Goal: Find specific page/section: Find specific page/section

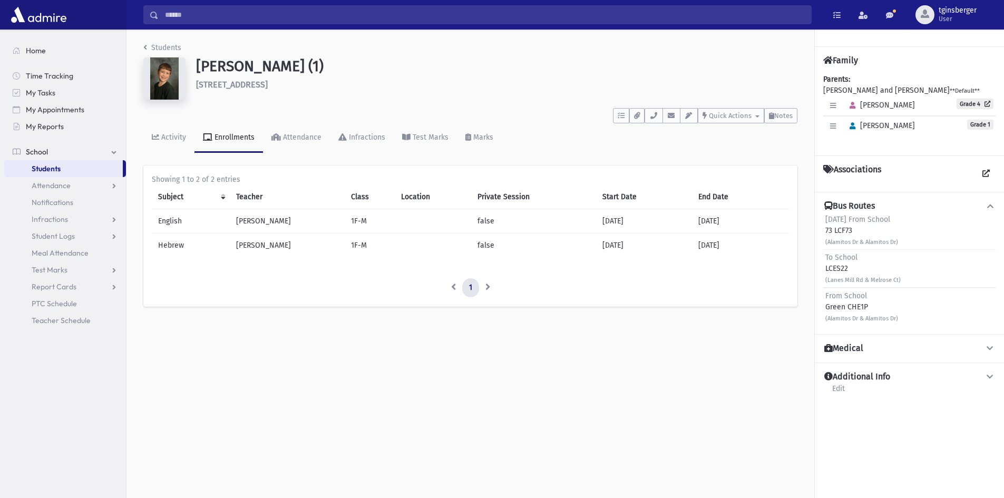
click at [352, 9] on input "Search" at bounding box center [485, 14] width 652 height 19
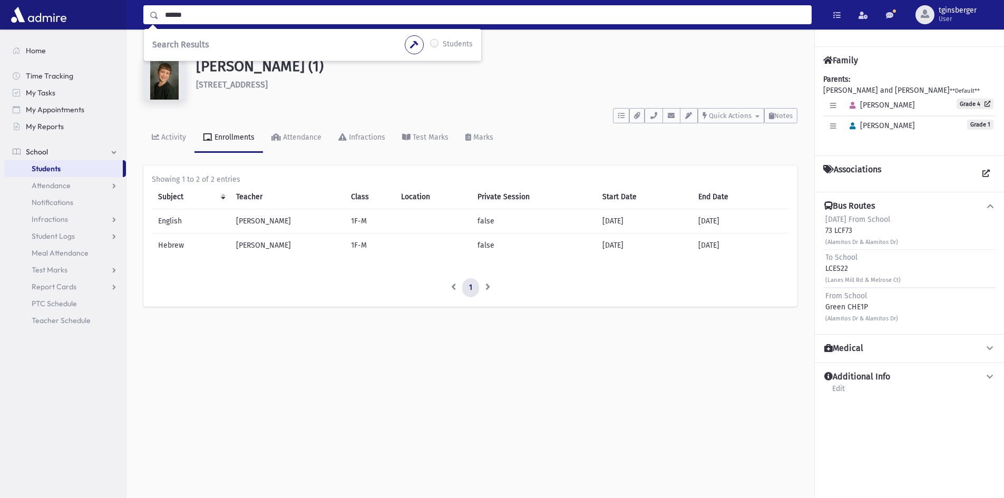
type input "******"
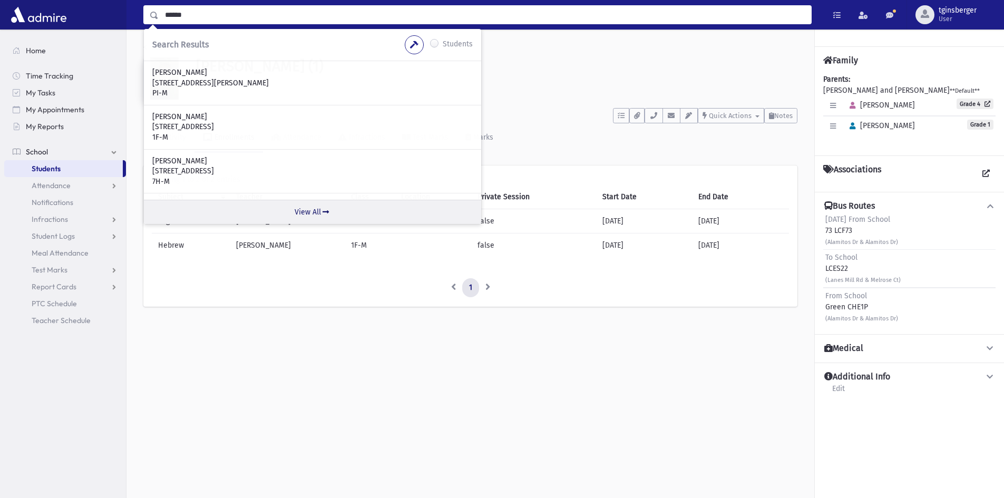
click at [300, 214] on link "View All" at bounding box center [312, 212] width 337 height 24
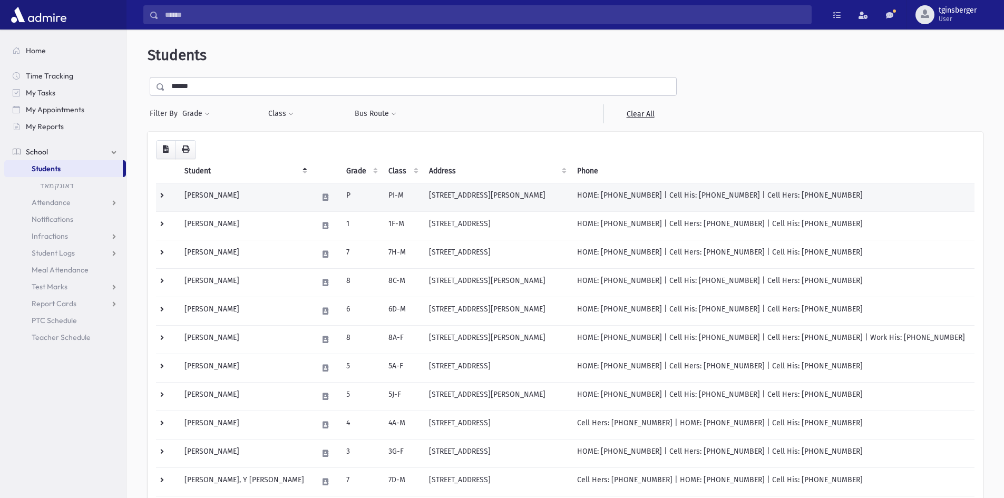
click at [240, 198] on td "[PERSON_NAME]" at bounding box center [244, 197] width 133 height 28
